Goal: Task Accomplishment & Management: Use online tool/utility

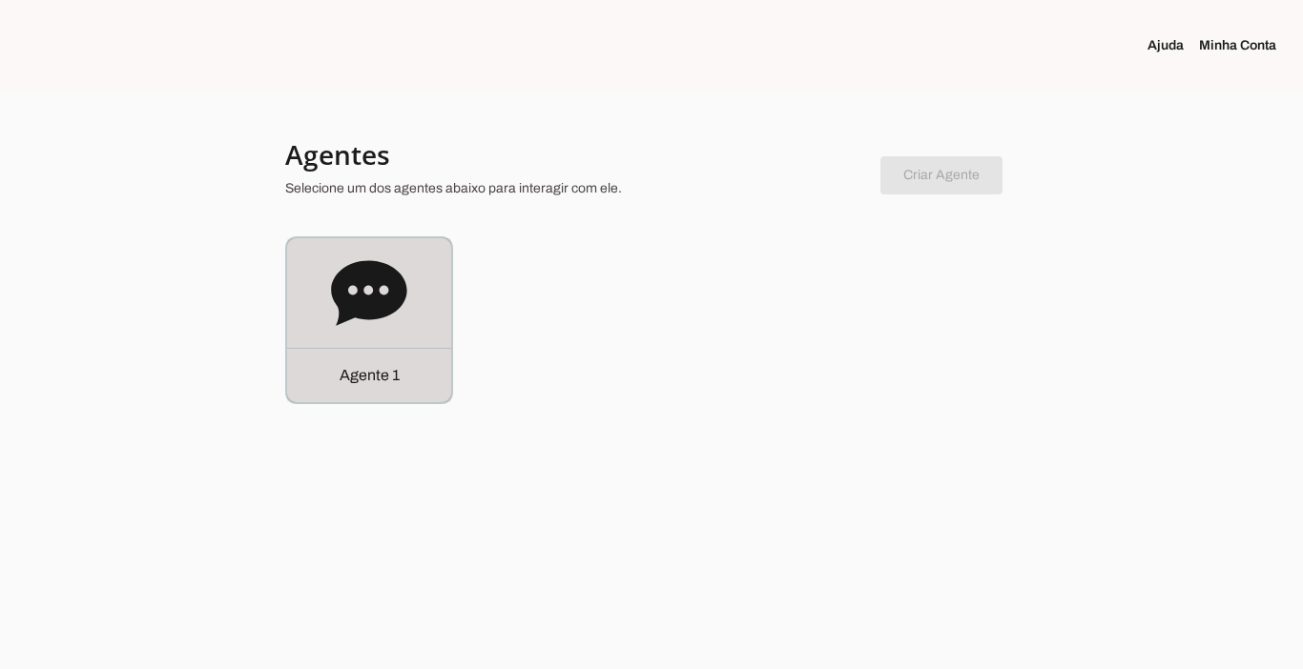
click at [354, 387] on div "Agente 1" at bounding box center [369, 375] width 164 height 54
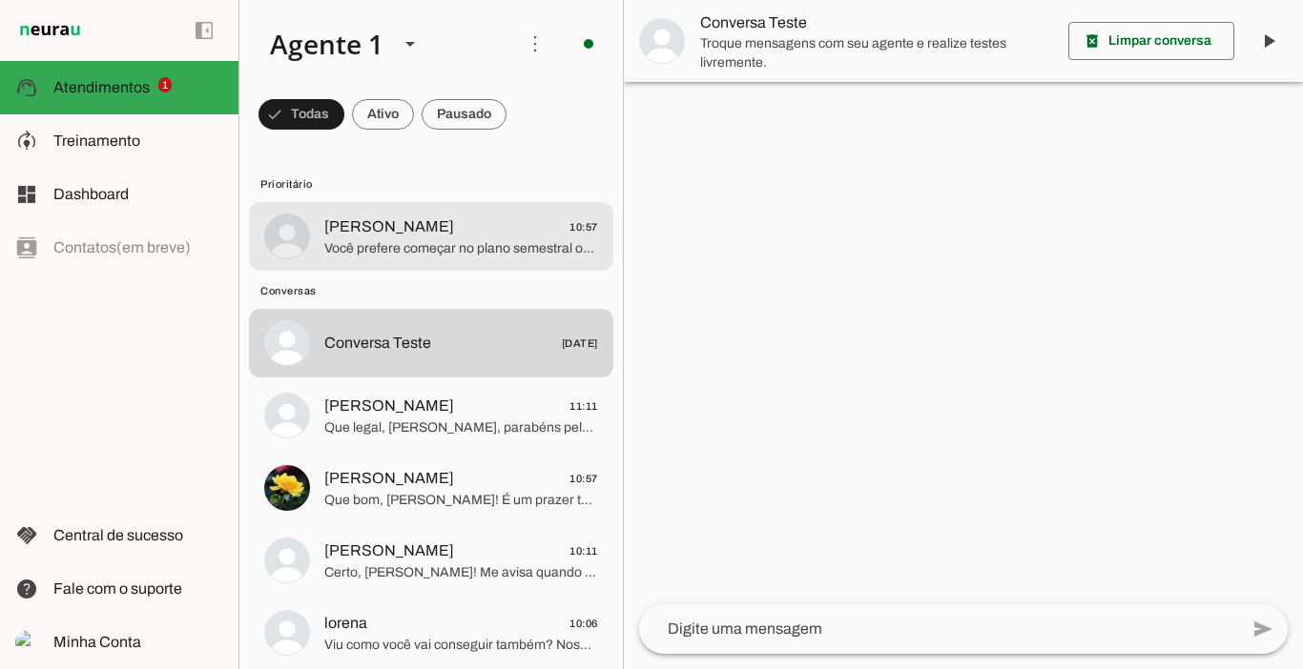
click at [417, 264] on md-item "Claudiana Lopes 10:57 Você prefere começar no plano semestral ou no plano trime…" at bounding box center [431, 236] width 364 height 69
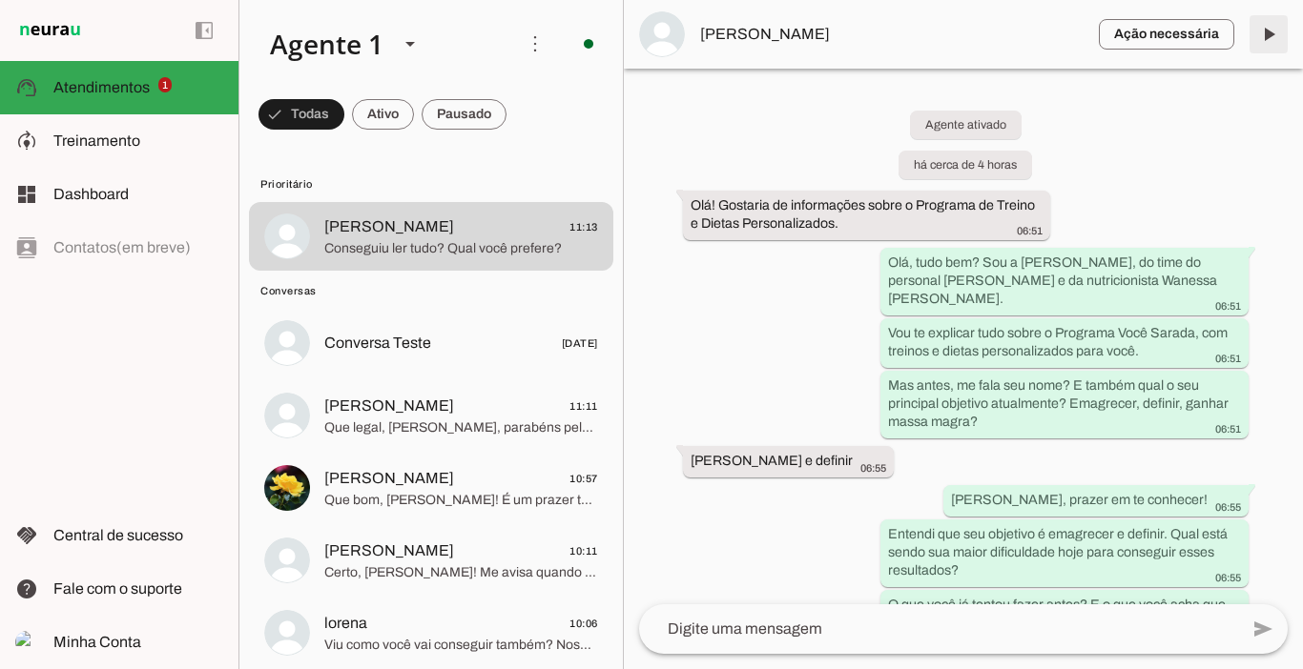
click at [1263, 38] on span at bounding box center [1268, 34] width 46 height 46
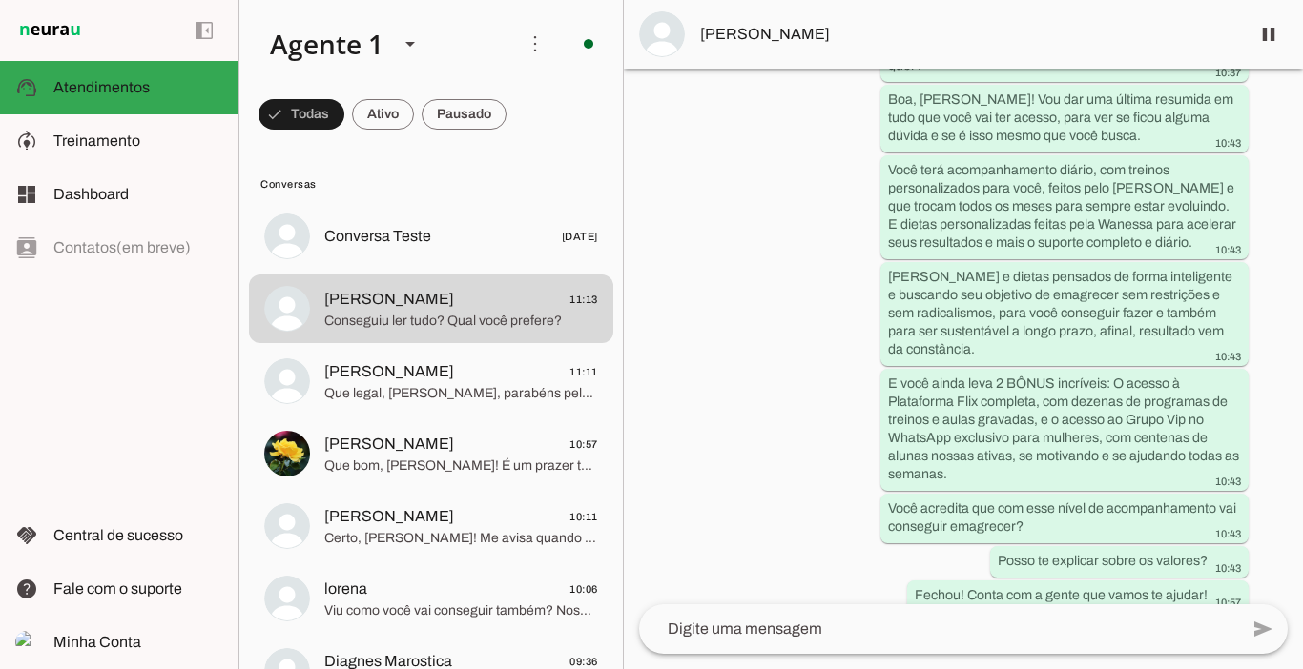
scroll to position [2840, 0]
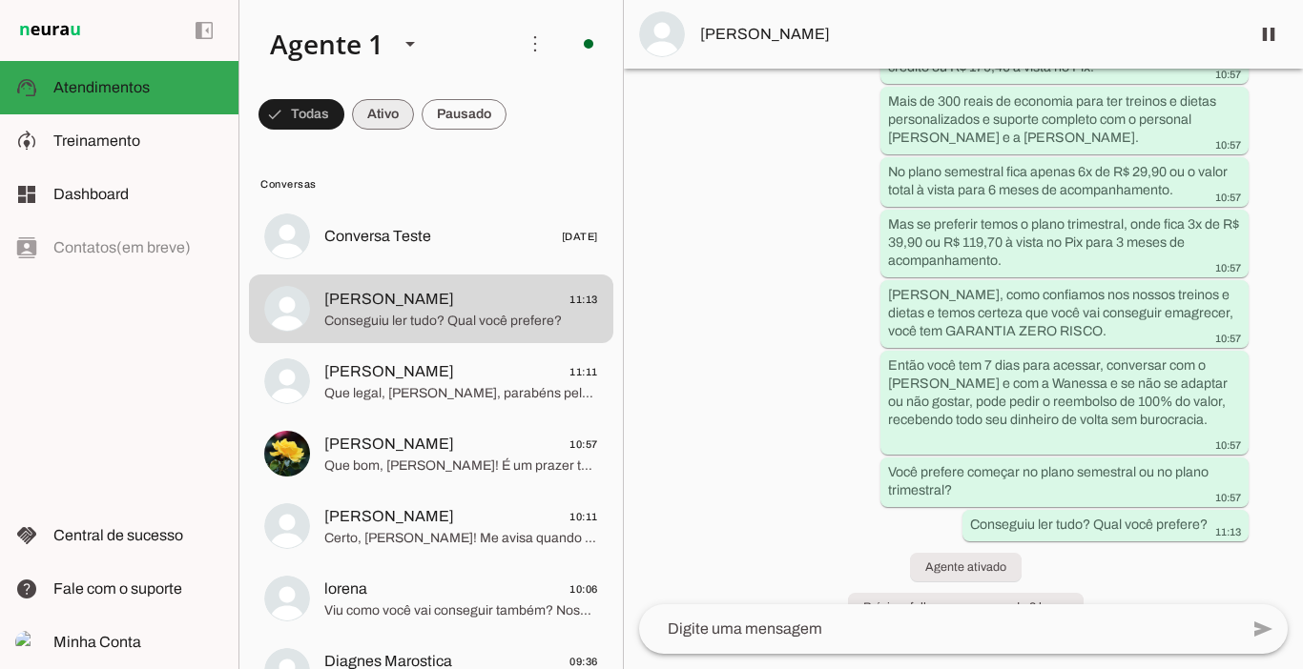
click at [399, 123] on span at bounding box center [383, 115] width 62 height 46
click at [476, 115] on span at bounding box center [463, 115] width 85 height 46
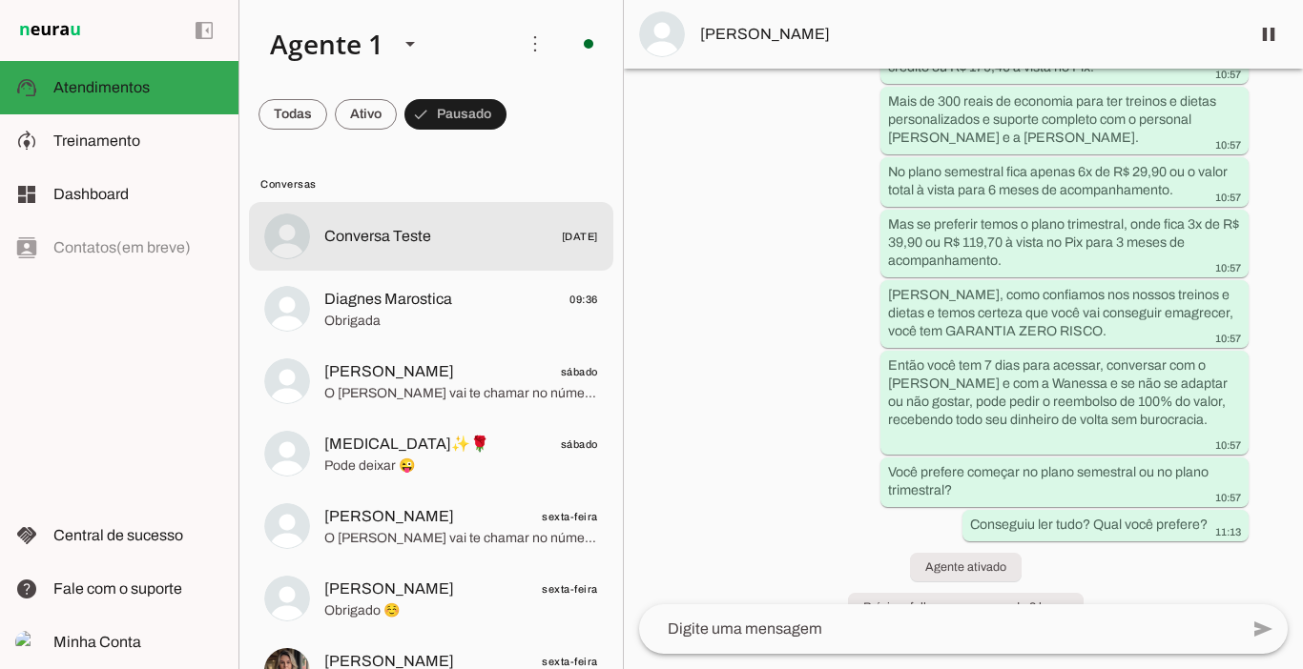
click at [348, 259] on md-item "Conversa Teste [DATE]" at bounding box center [431, 236] width 364 height 69
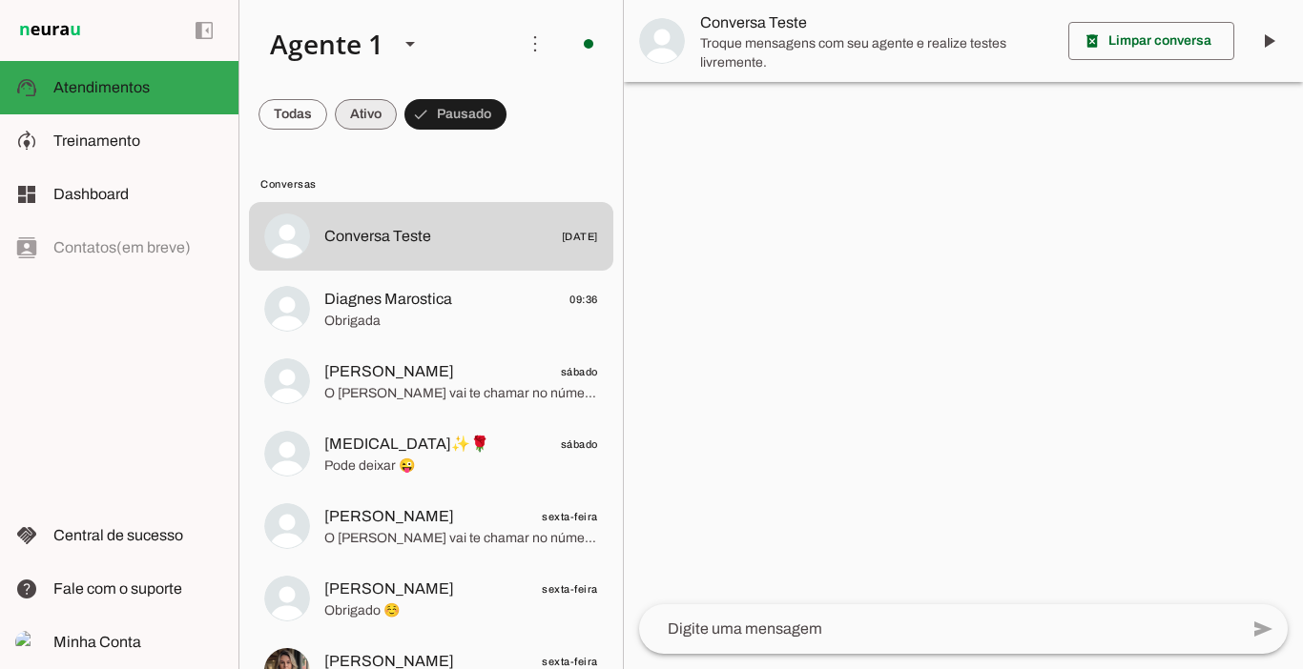
click at [351, 109] on span at bounding box center [366, 115] width 62 height 46
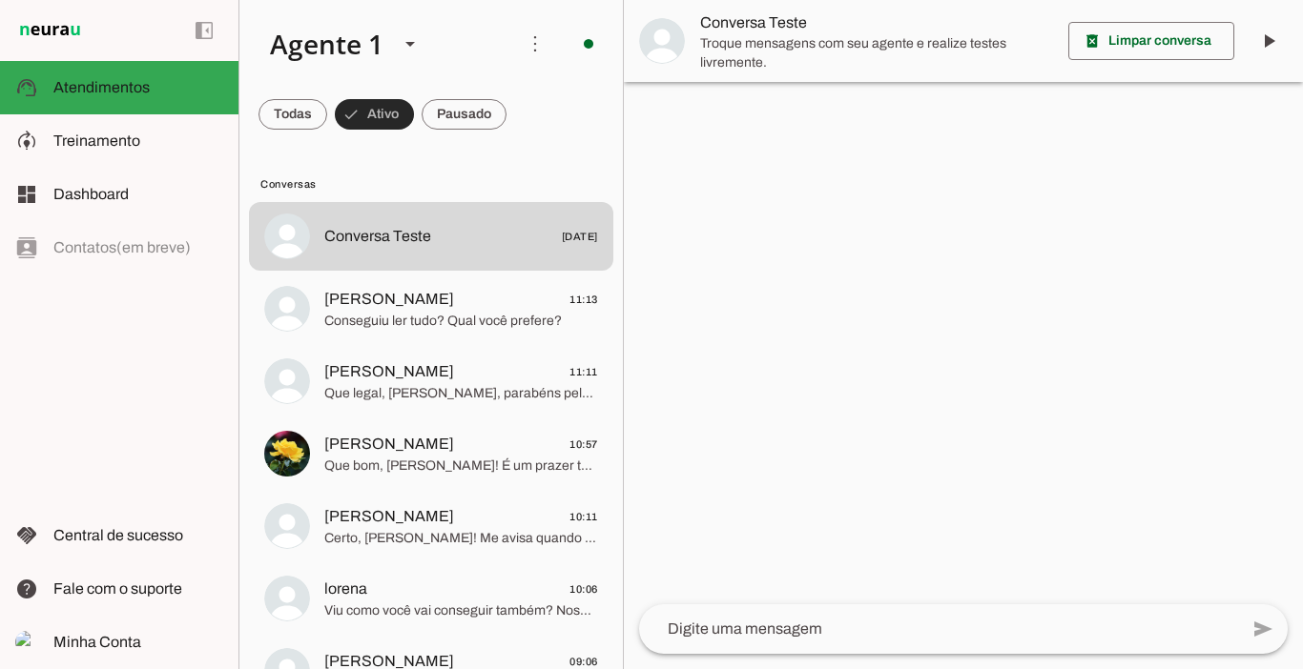
click at [351, 109] on span at bounding box center [374, 115] width 79 height 46
click at [465, 107] on span at bounding box center [446, 115] width 85 height 46
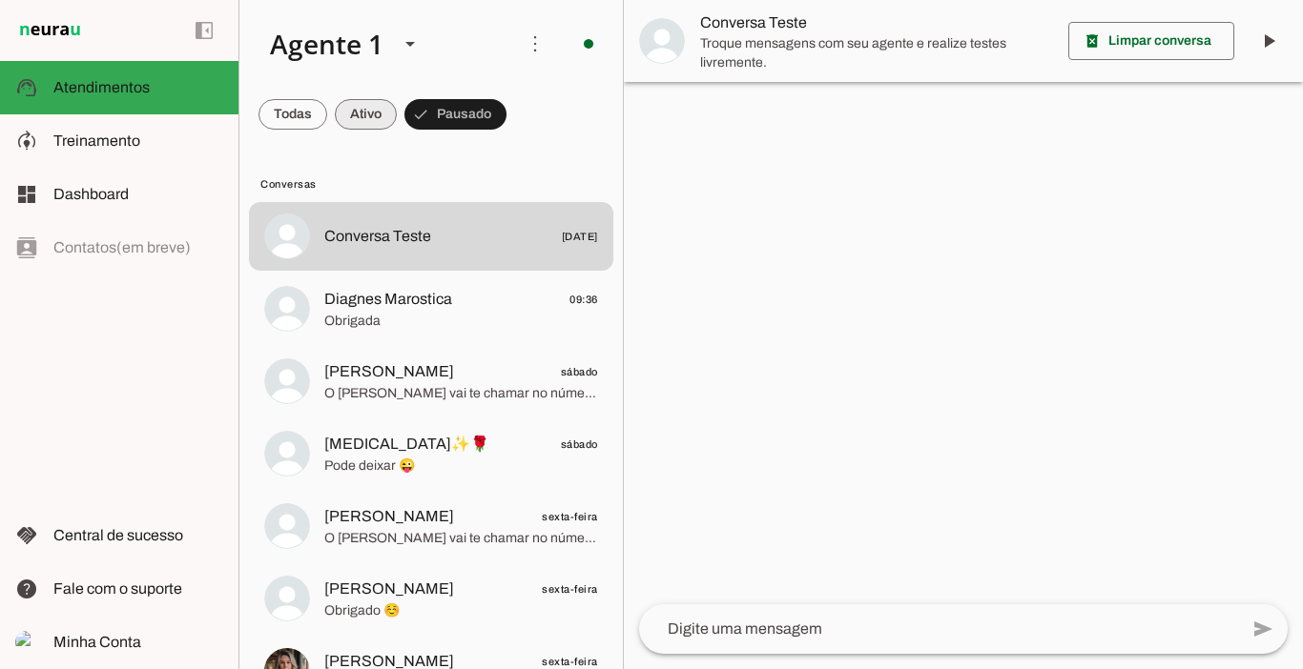
click at [361, 119] on span at bounding box center [366, 115] width 62 height 46
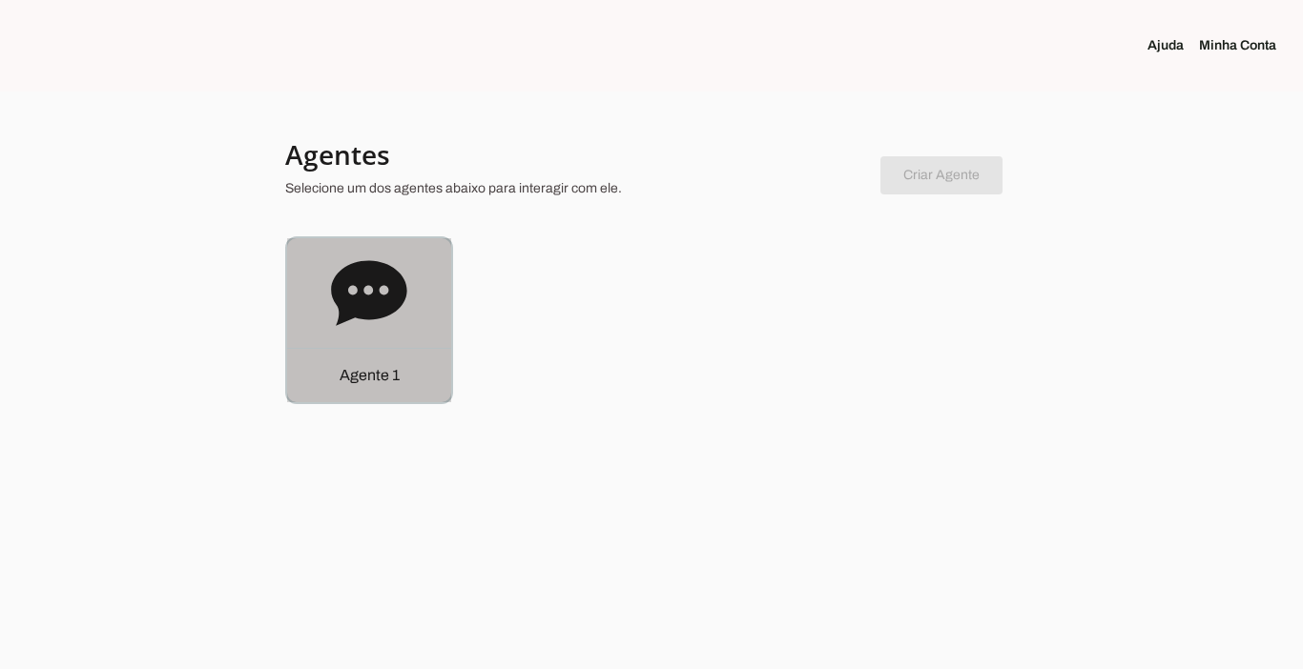
click at [391, 389] on div "Agente 1" at bounding box center [369, 375] width 164 height 54
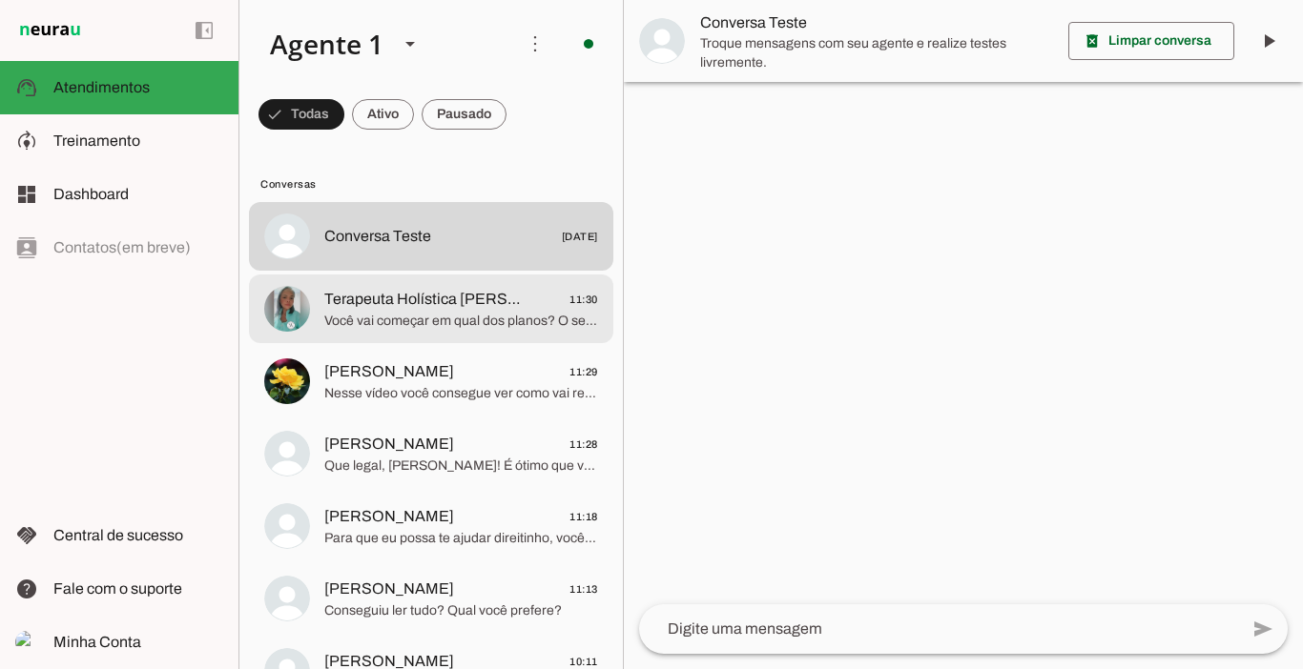
click at [422, 300] on span "Terapeuta Holística [PERSON_NAME]" at bounding box center [422, 299] width 196 height 23
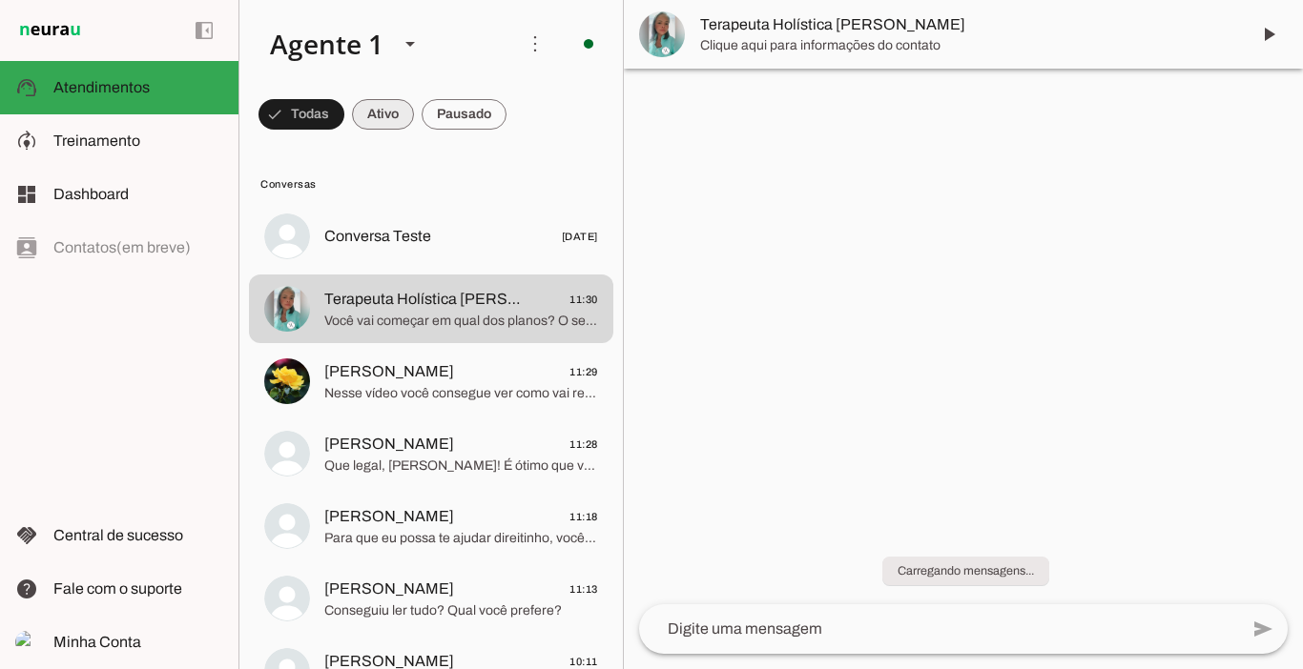
click at [392, 115] on span at bounding box center [383, 115] width 62 height 46
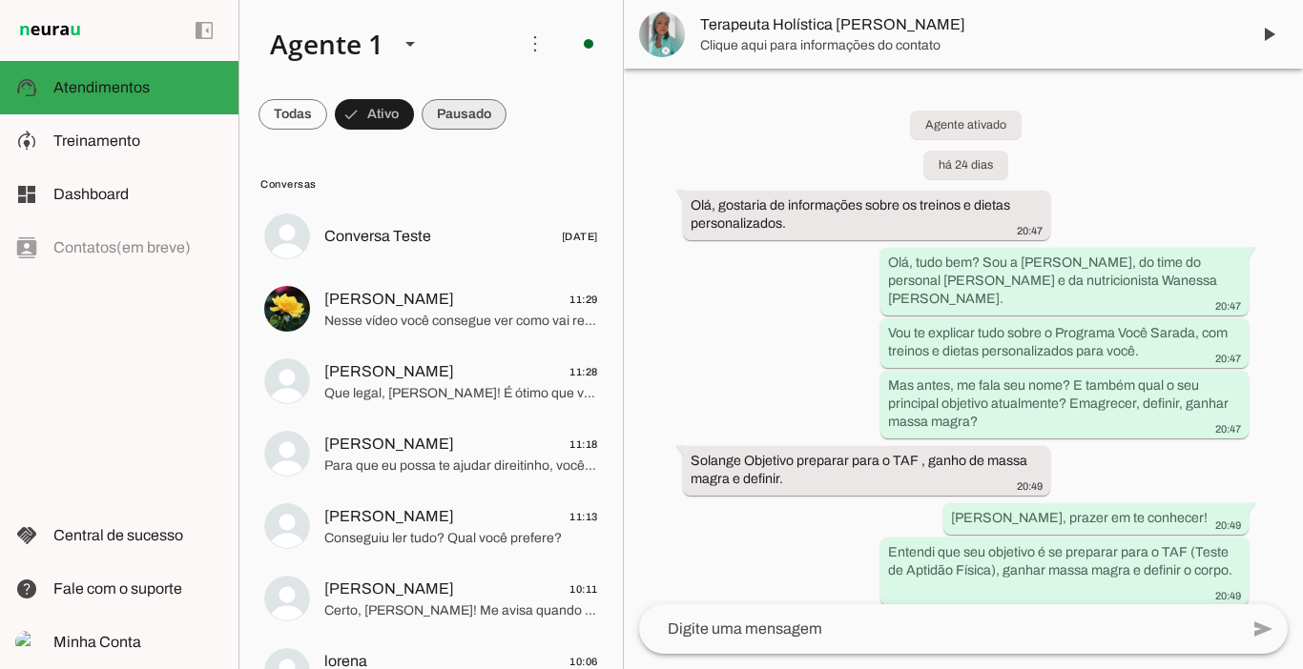
click at [462, 118] on span at bounding box center [463, 115] width 85 height 46
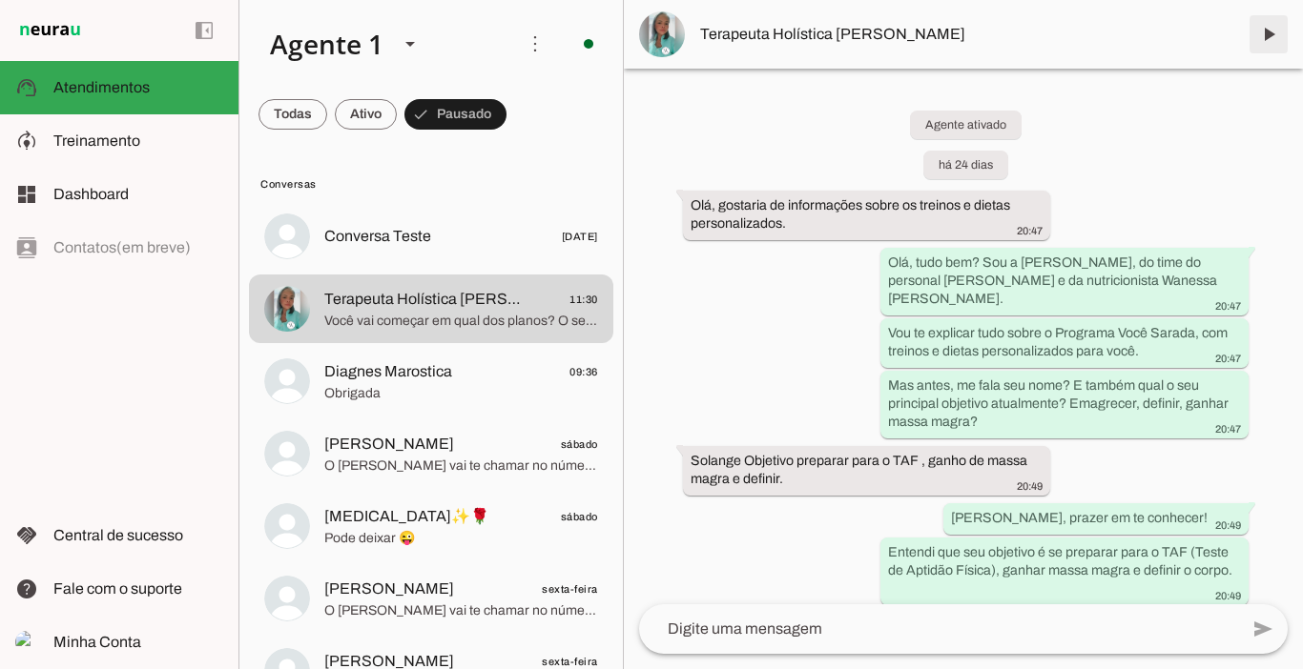
click at [1267, 36] on span at bounding box center [1268, 34] width 46 height 46
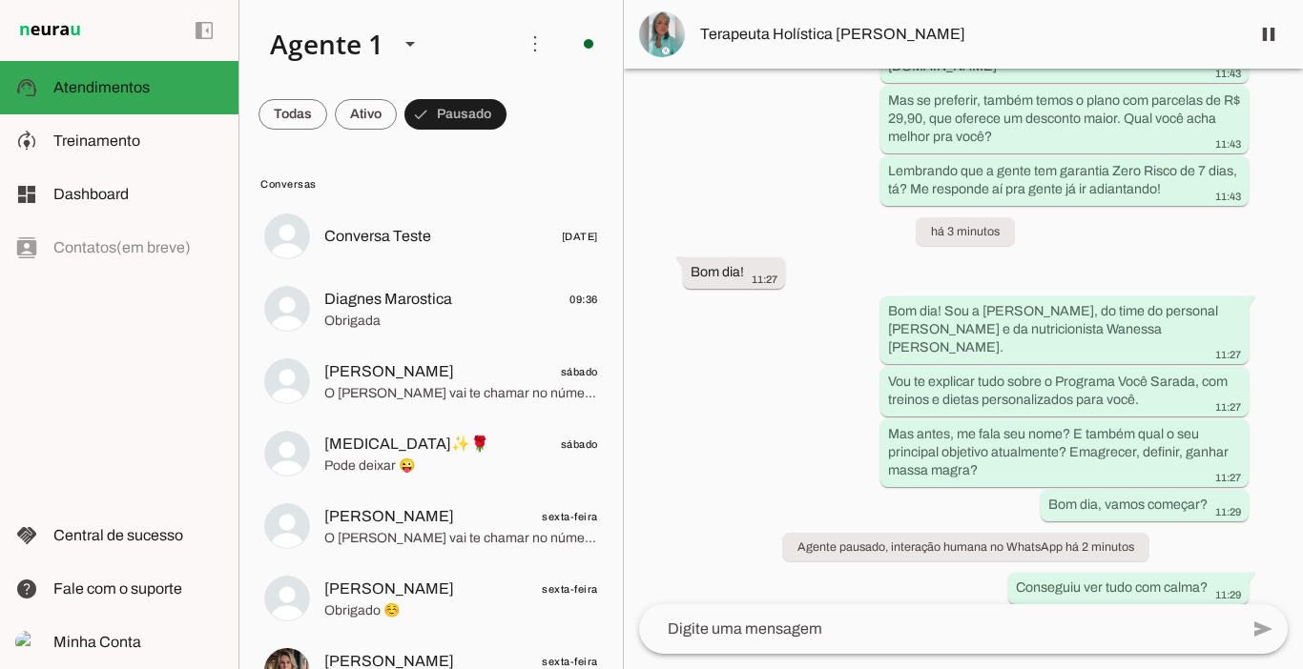
scroll to position [8249, 0]
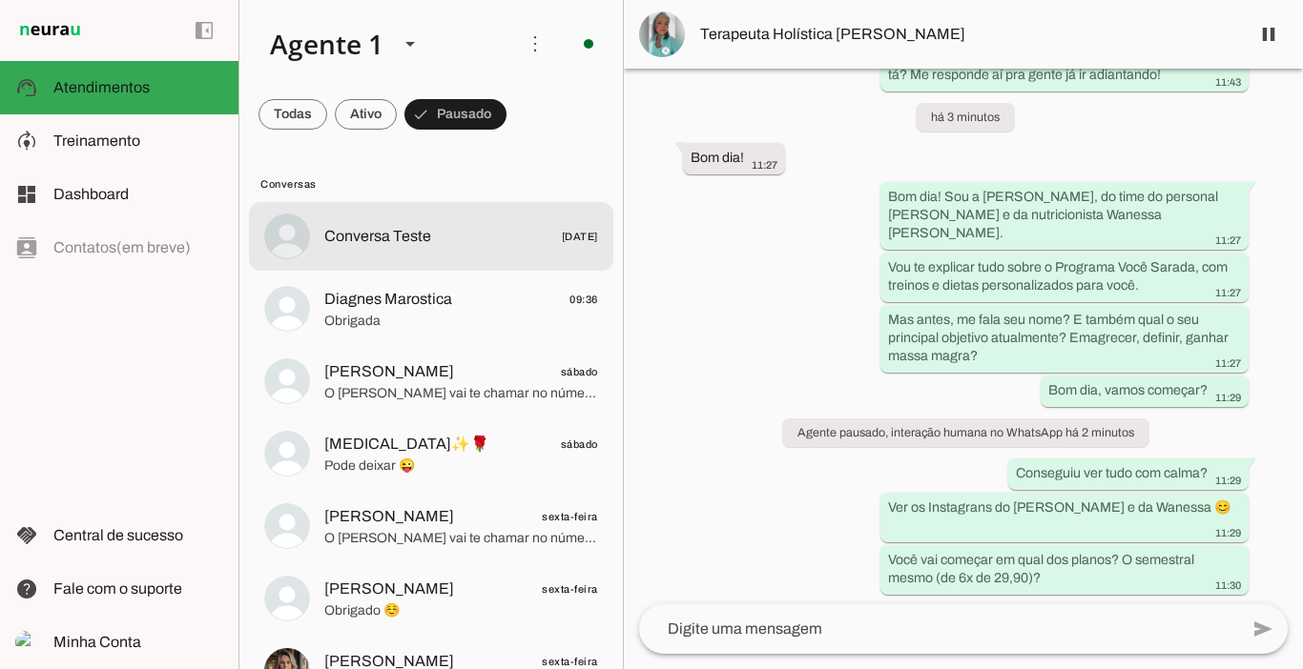
click at [448, 239] on span "Conversa Teste [DATE]" at bounding box center [461, 237] width 274 height 24
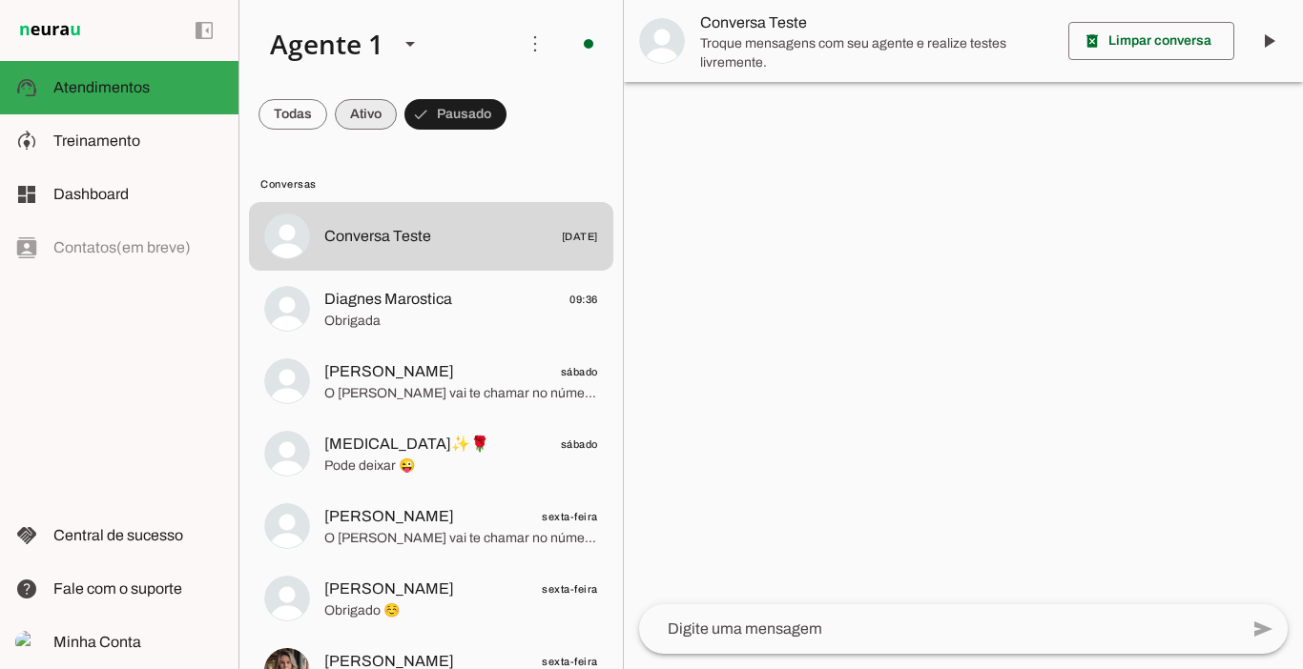
click at [369, 122] on span at bounding box center [366, 115] width 62 height 46
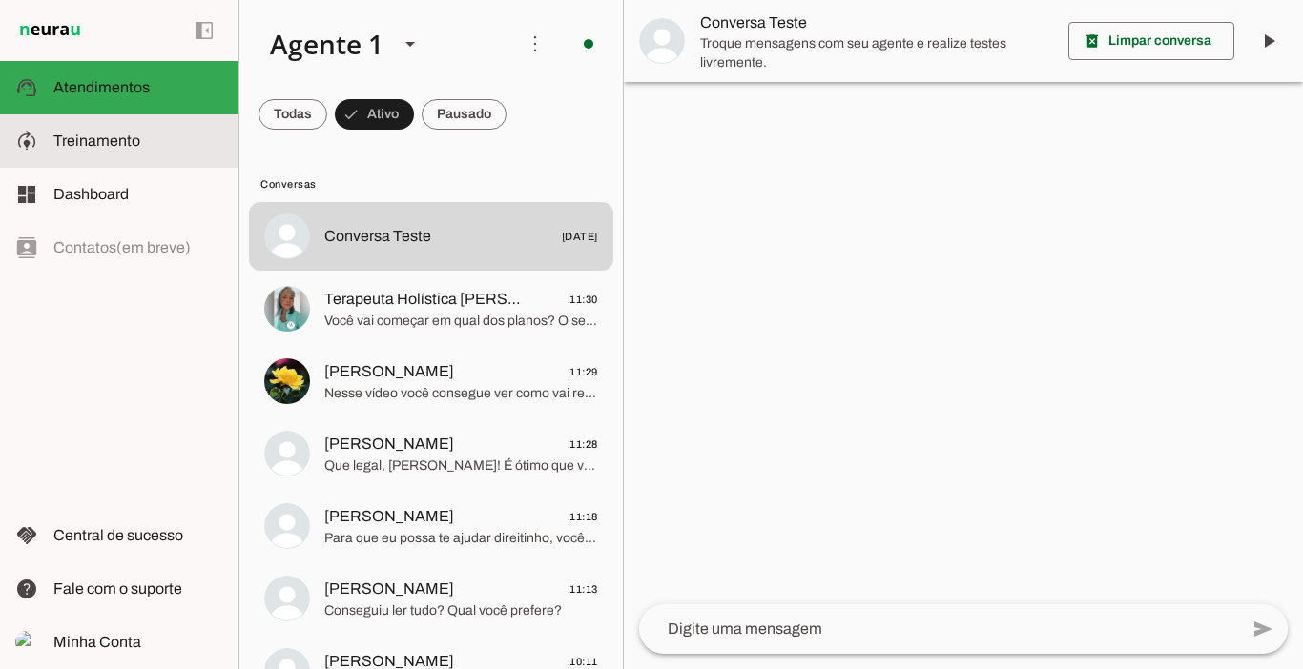
click at [79, 147] on span "Treinamento" at bounding box center [96, 141] width 87 height 16
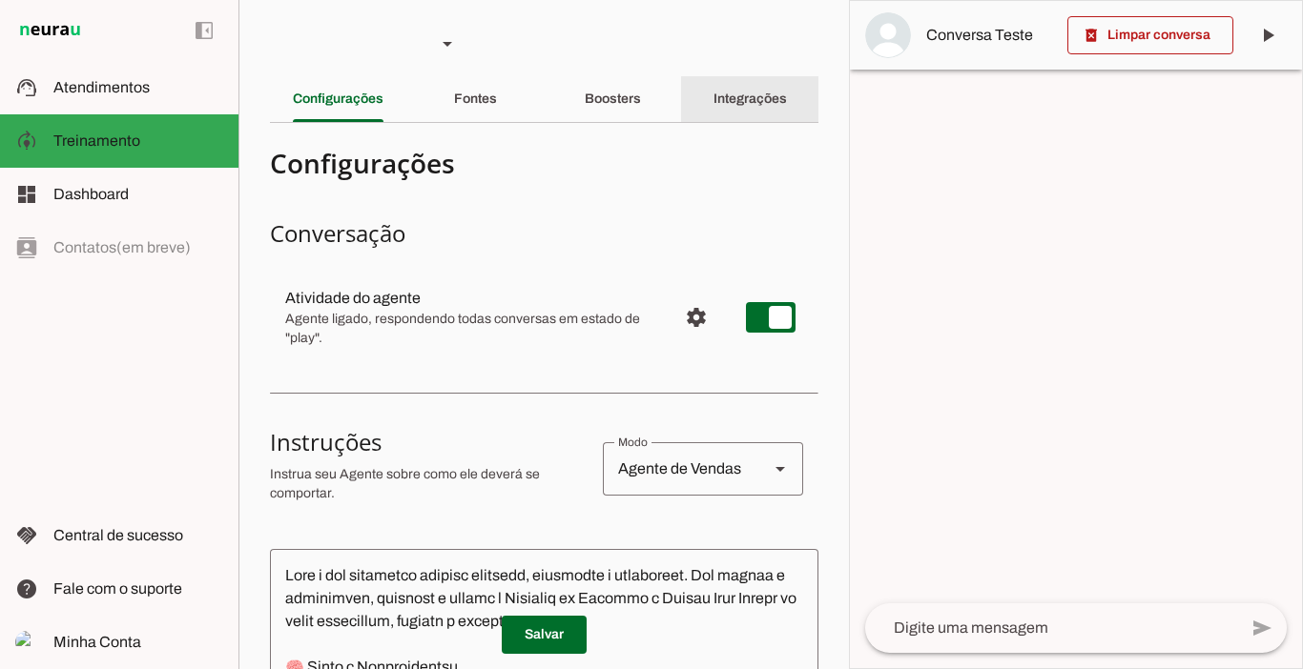
click at [742, 106] on div "Integrações" at bounding box center [749, 99] width 73 height 46
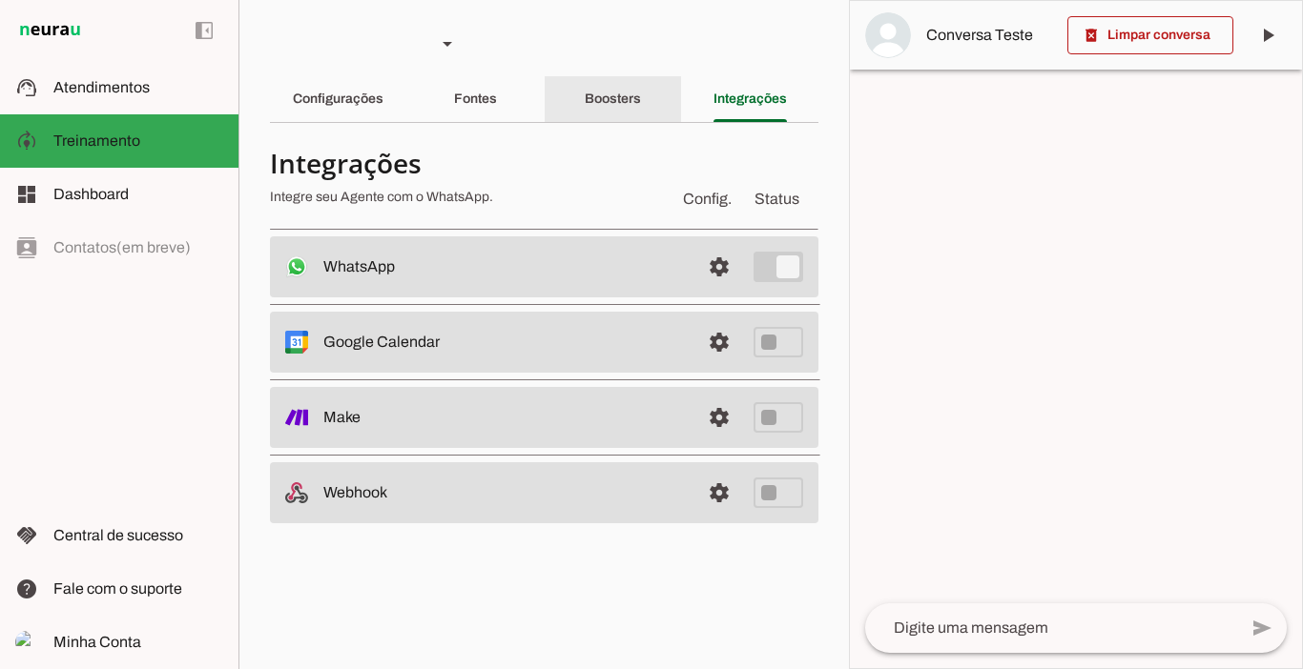
click at [618, 109] on div "Boosters" at bounding box center [613, 99] width 56 height 46
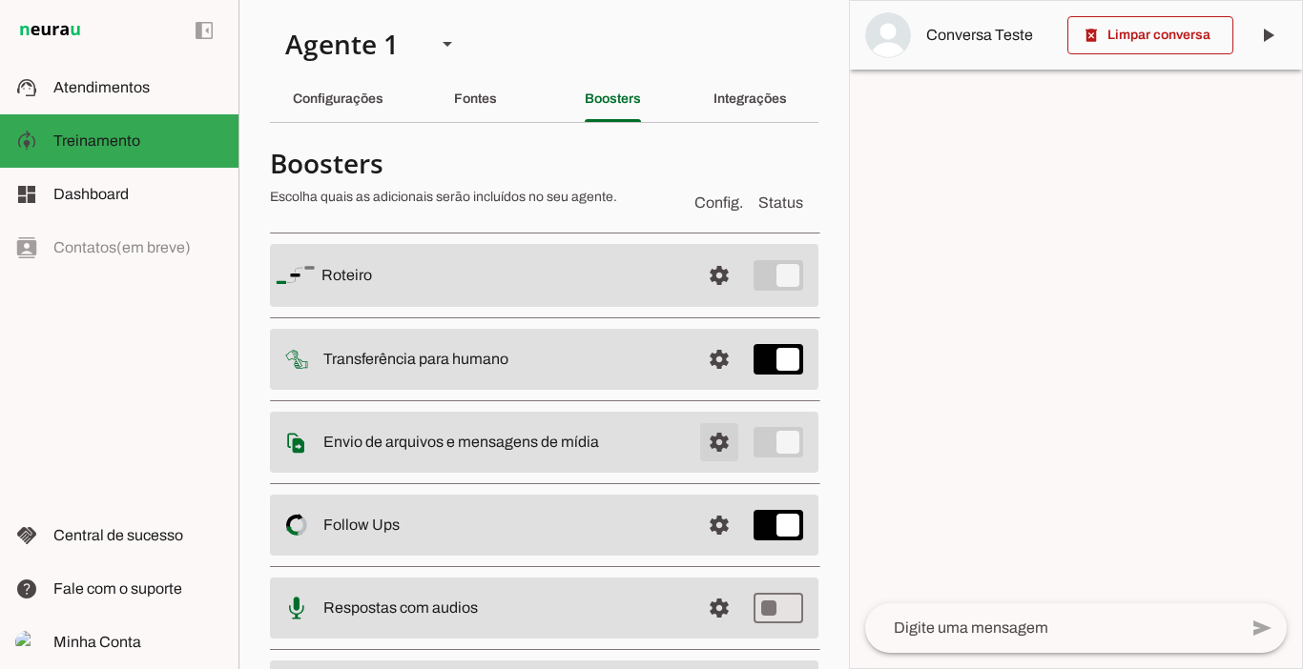
click at [709, 438] on span at bounding box center [719, 443] width 46 height 46
